Goal: Information Seeking & Learning: Learn about a topic

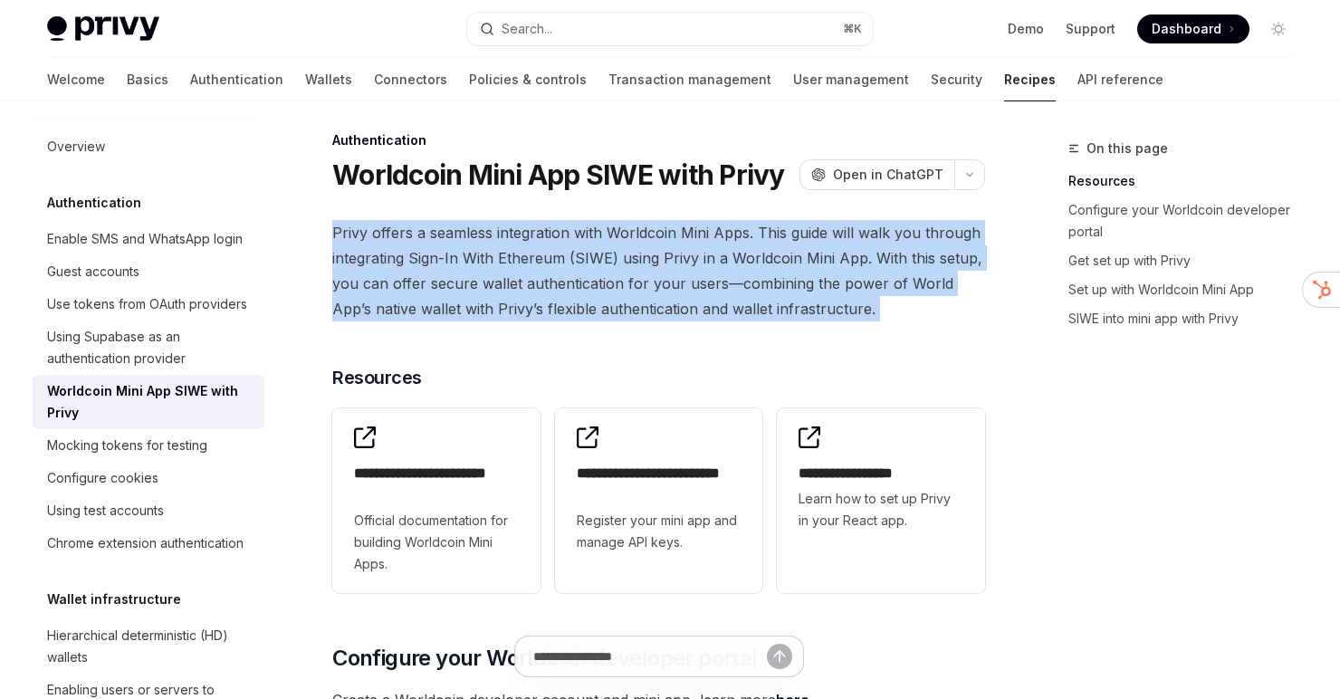
drag, startPoint x: 891, startPoint y: 205, endPoint x: 872, endPoint y: 349, distance: 145.2
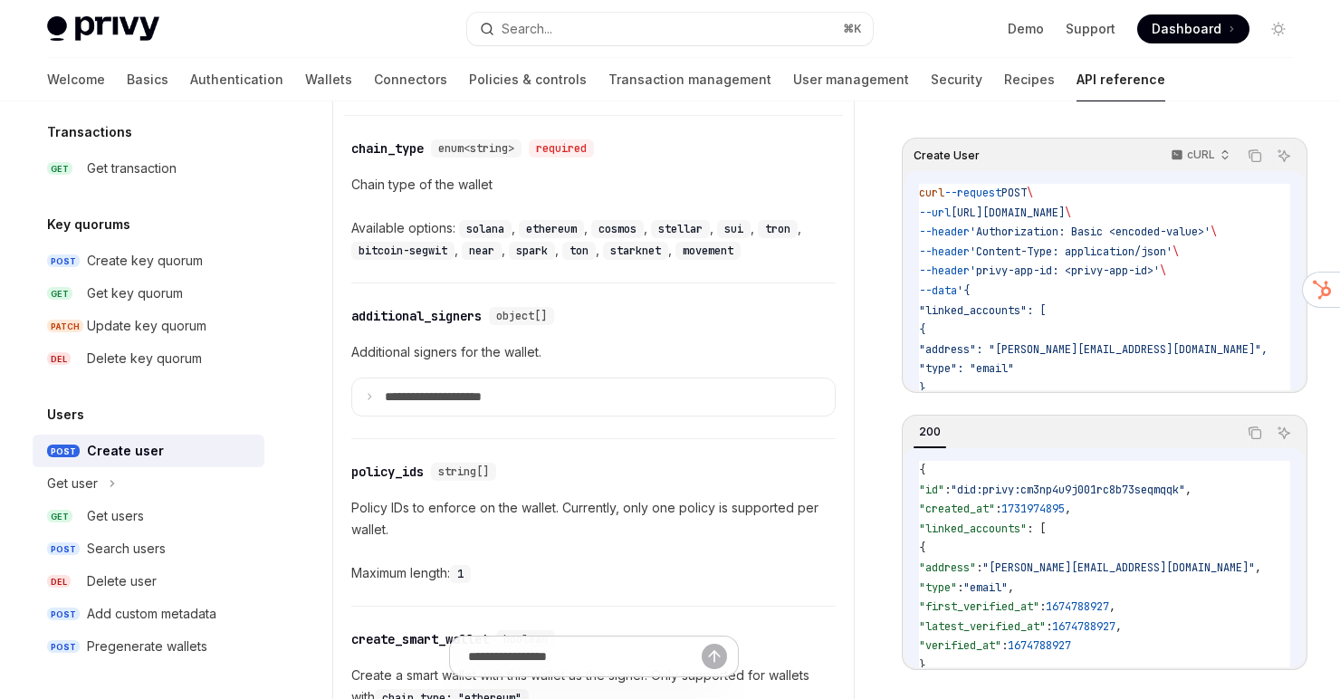
scroll to position [1229, 0]
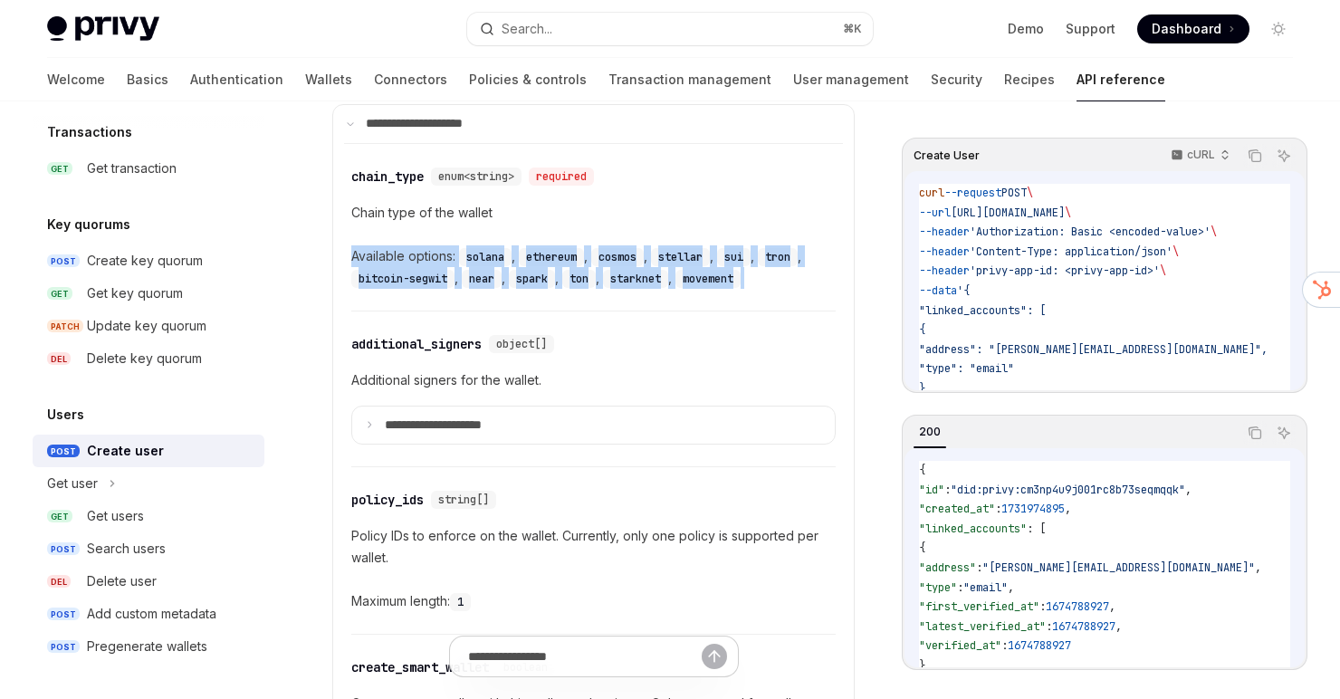
drag, startPoint x: 607, startPoint y: 253, endPoint x: 607, endPoint y: 314, distance: 60.6
click at [607, 310] on div "​ chain_type enum<string> required Chain type of the wallet Available options: …" at bounding box center [593, 227] width 484 height 167
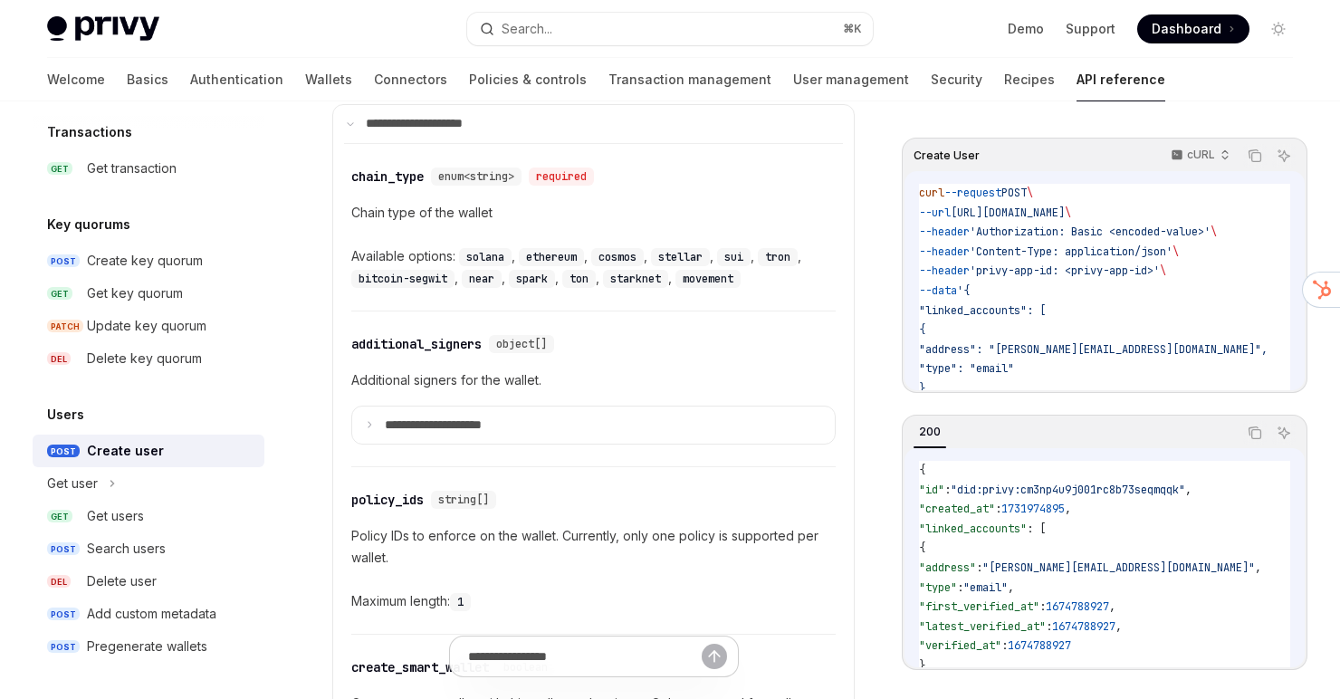
click at [607, 310] on div "​ chain_type enum<string> required Chain type of the wallet Available options: …" at bounding box center [593, 227] width 484 height 167
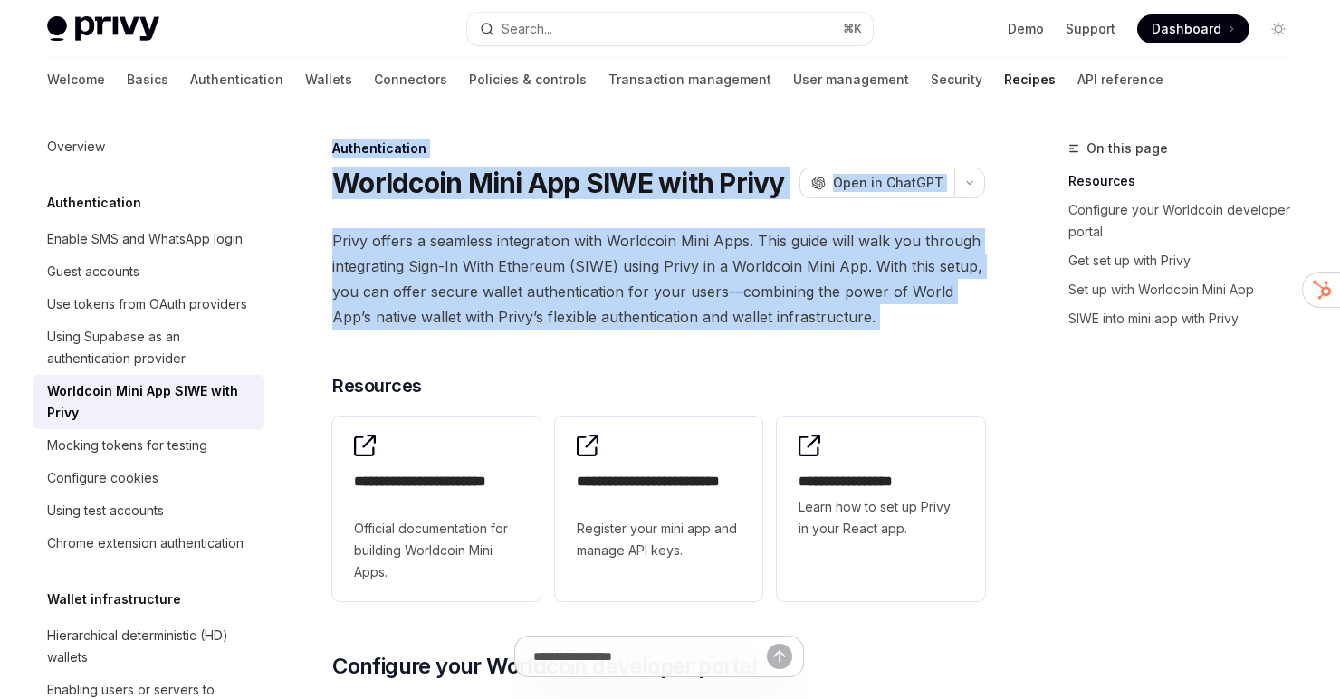
drag, startPoint x: 749, startPoint y: 136, endPoint x: 749, endPoint y: 348, distance: 211.8
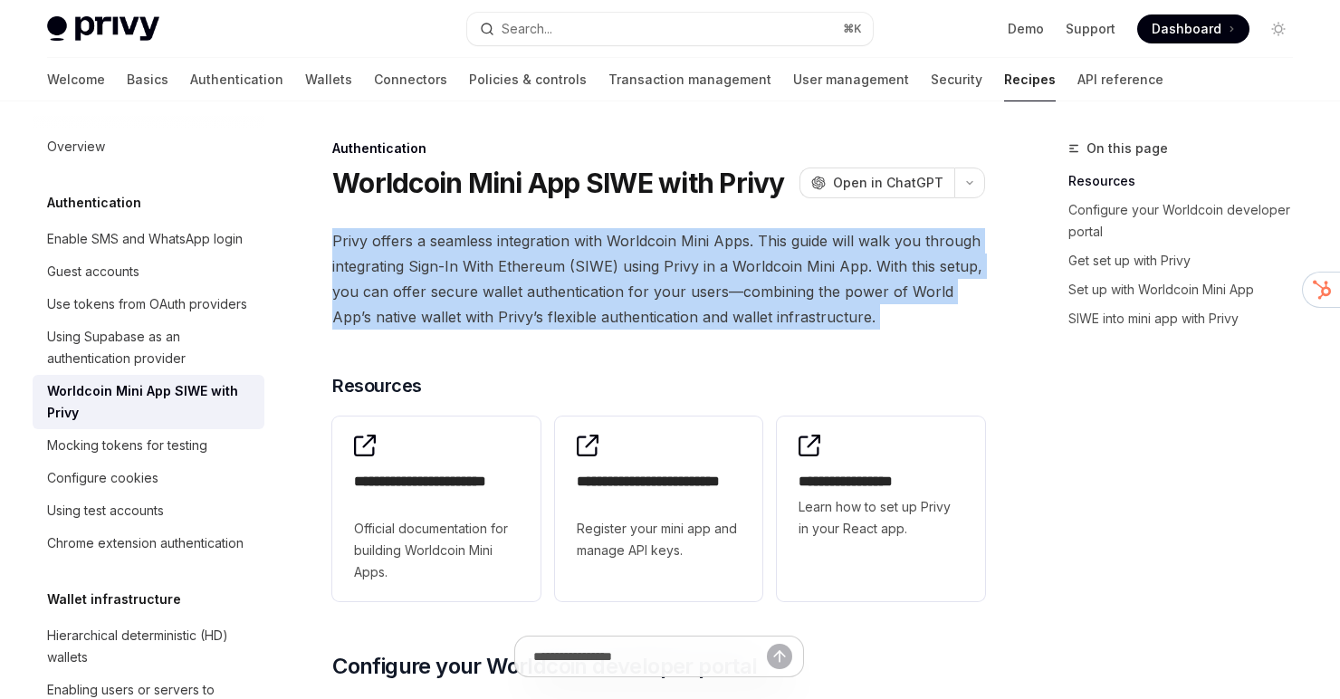
drag, startPoint x: 749, startPoint y: 348, endPoint x: 763, endPoint y: 225, distance: 123.0
click at [841, 269] on span "Privy offers a seamless integration with Worldcoin Mini Apps. This guide will w…" at bounding box center [658, 278] width 653 height 101
drag, startPoint x: 836, startPoint y: 316, endPoint x: 845, endPoint y: 224, distance: 91.8
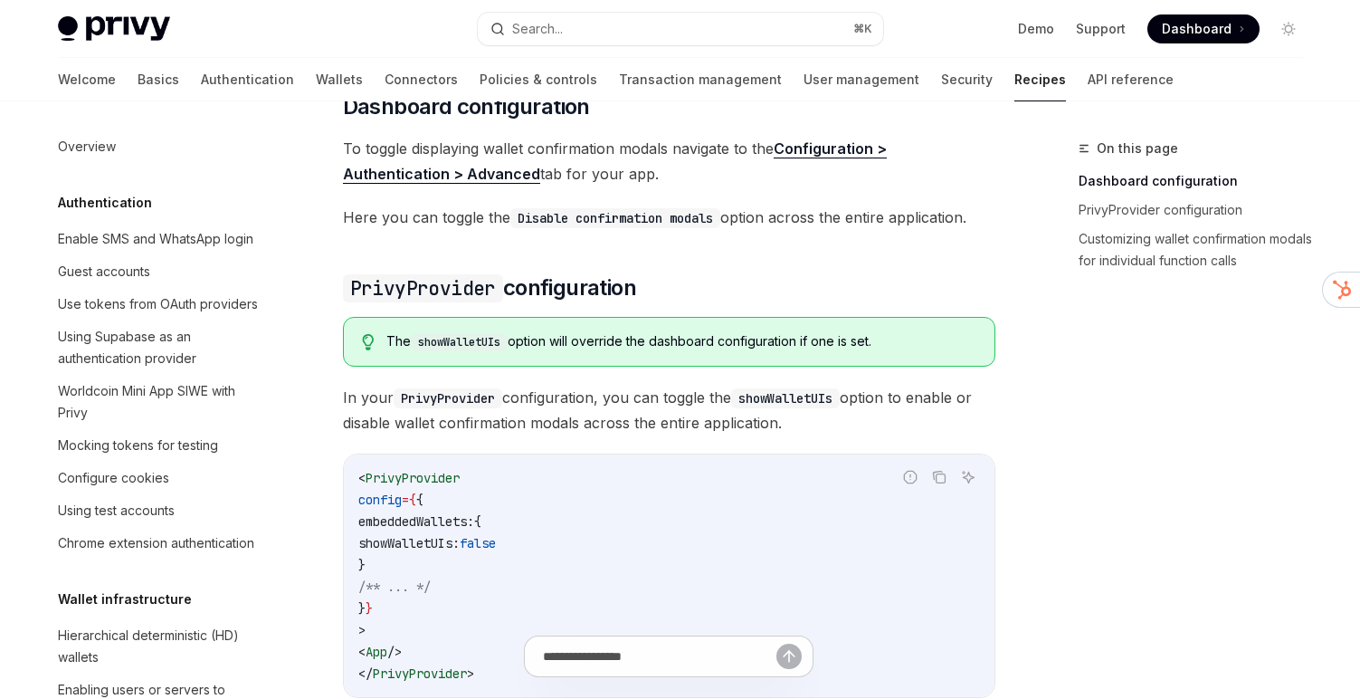
click at [1015, 94] on link "Recipes" at bounding box center [1041, 79] width 52 height 43
type textarea "*"
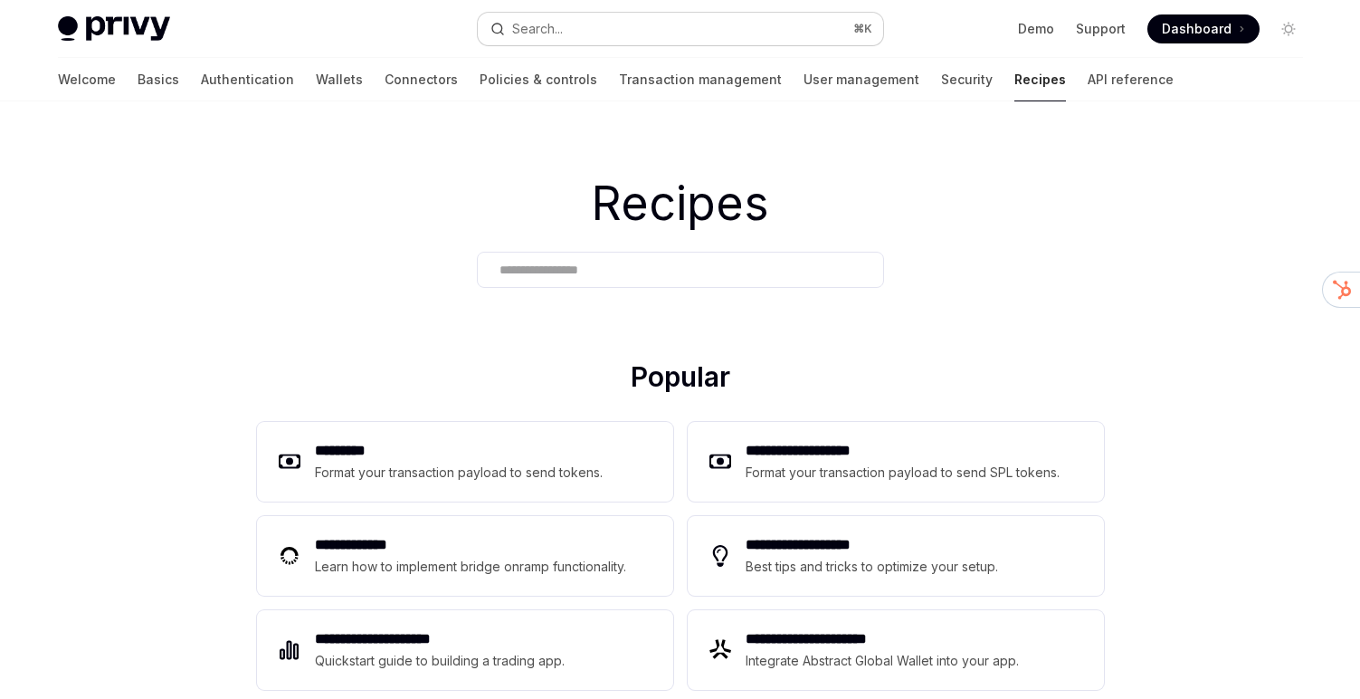
click at [566, 22] on button "Search... ⌘ K" at bounding box center [681, 29] width 406 height 33
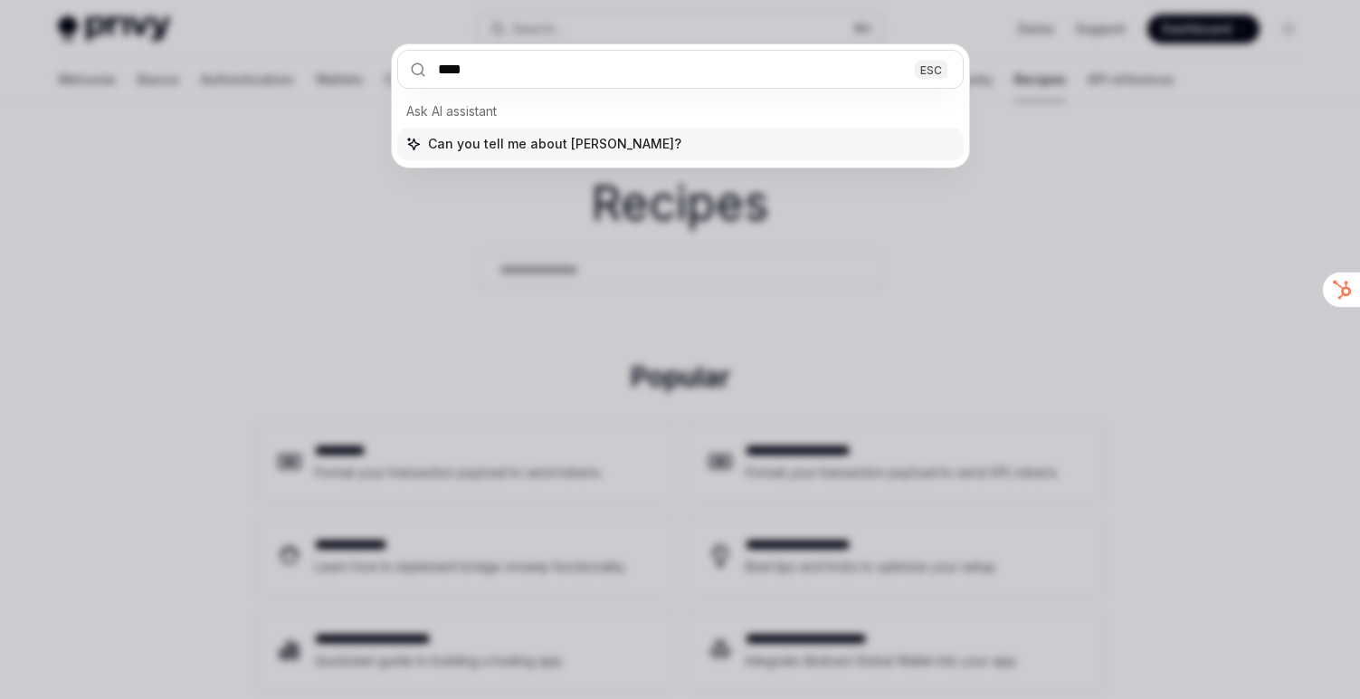
type input "*****"
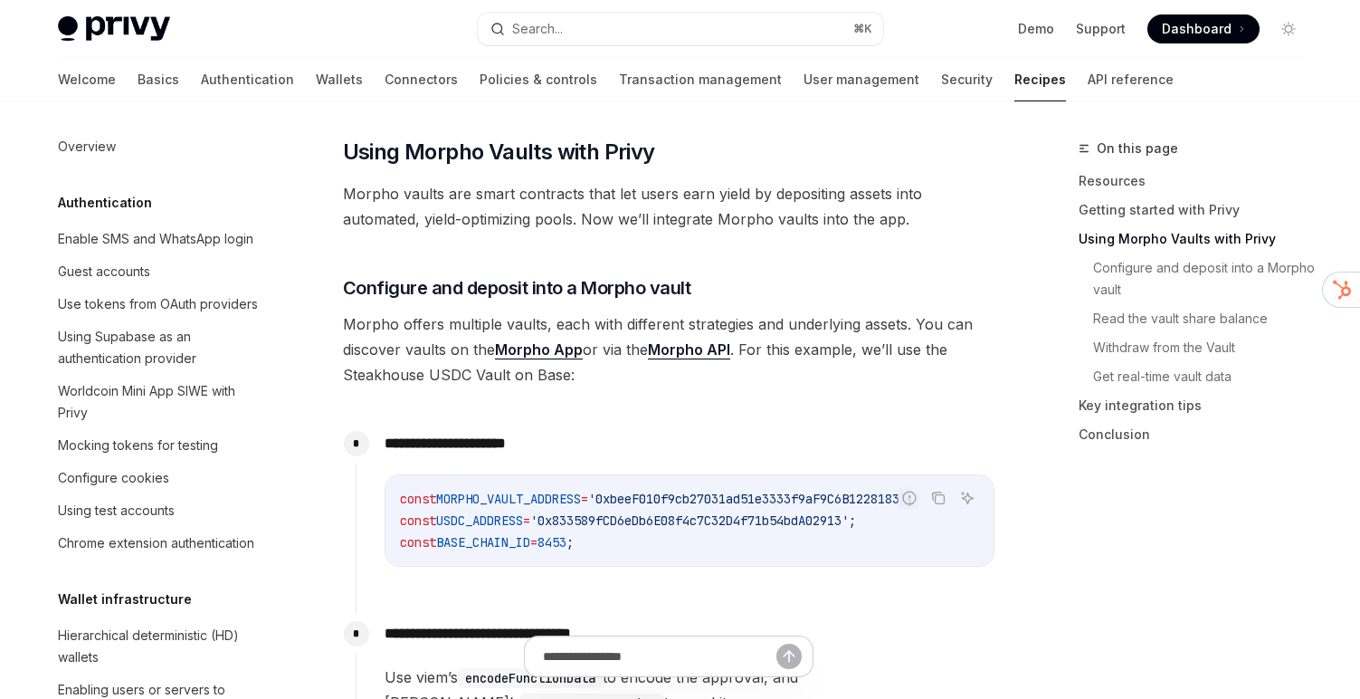
scroll to position [2473, 0]
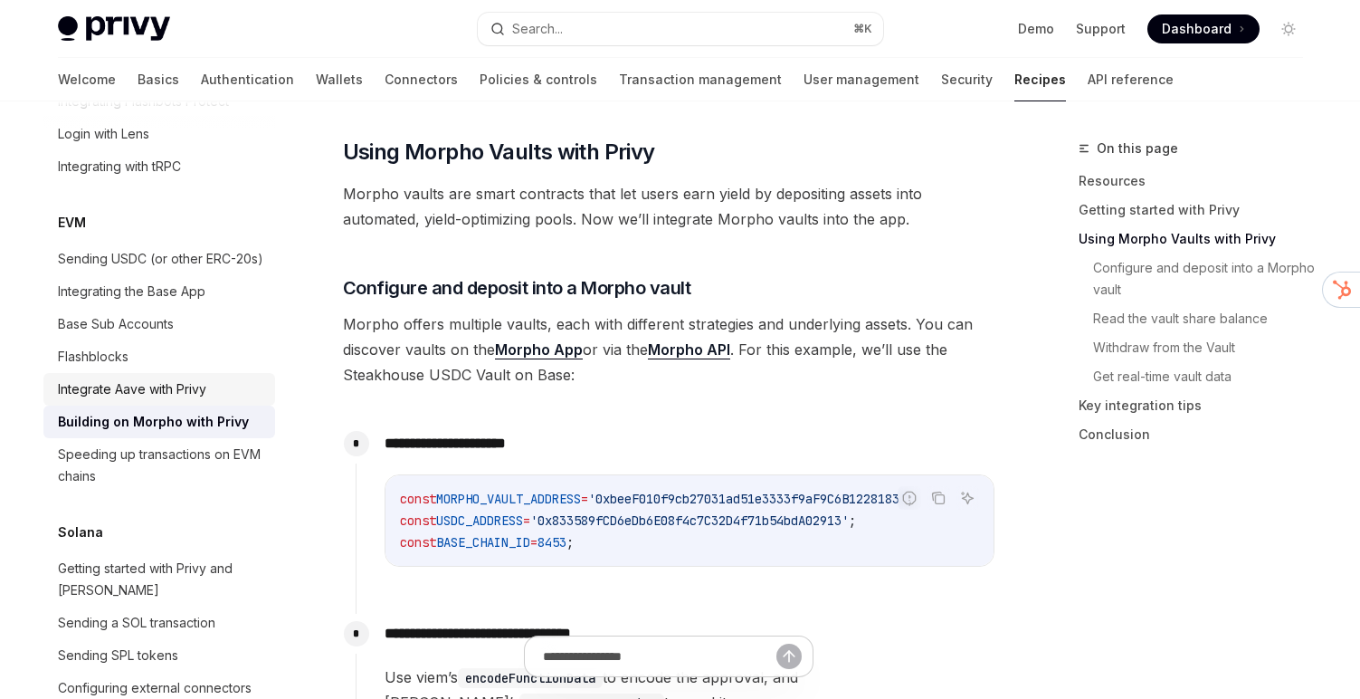
click at [157, 378] on div "Integrate Aave with Privy" at bounding box center [132, 389] width 148 height 22
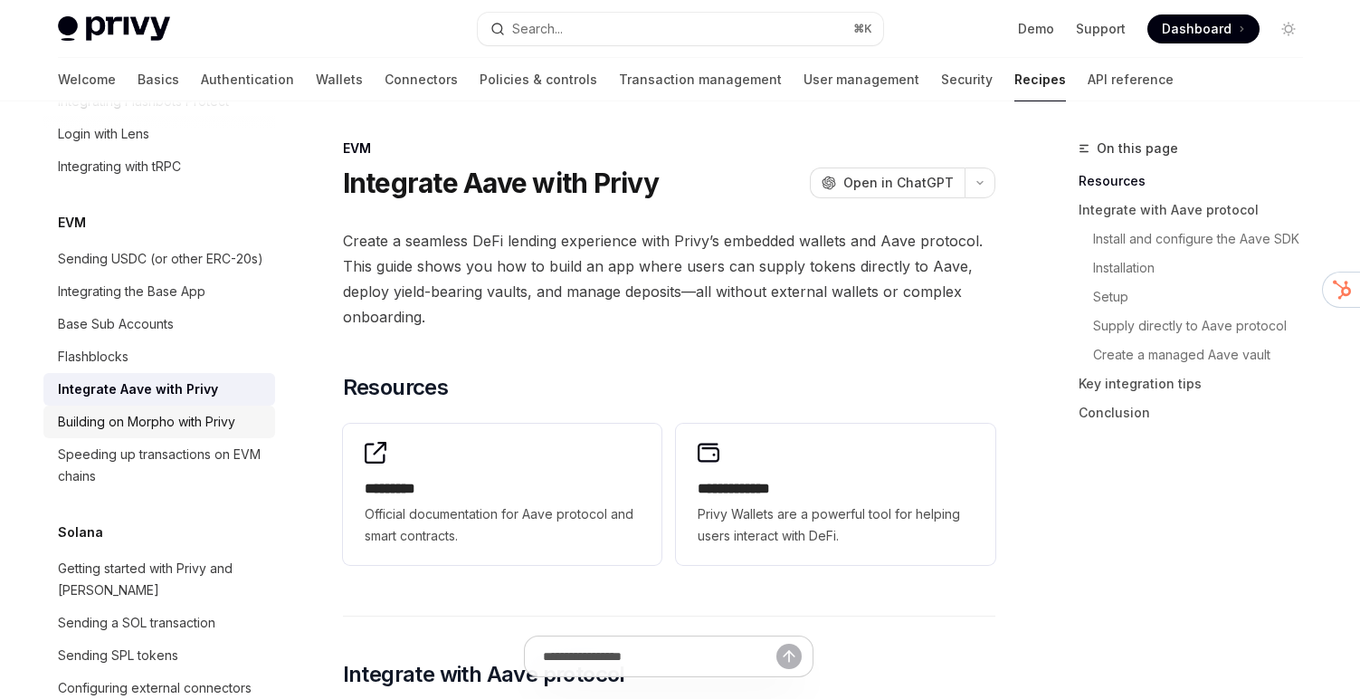
click at [238, 411] on div "Building on Morpho with Privy" at bounding box center [161, 422] width 206 height 22
type textarea "*"
